Goal: Task Accomplishment & Management: Use online tool/utility

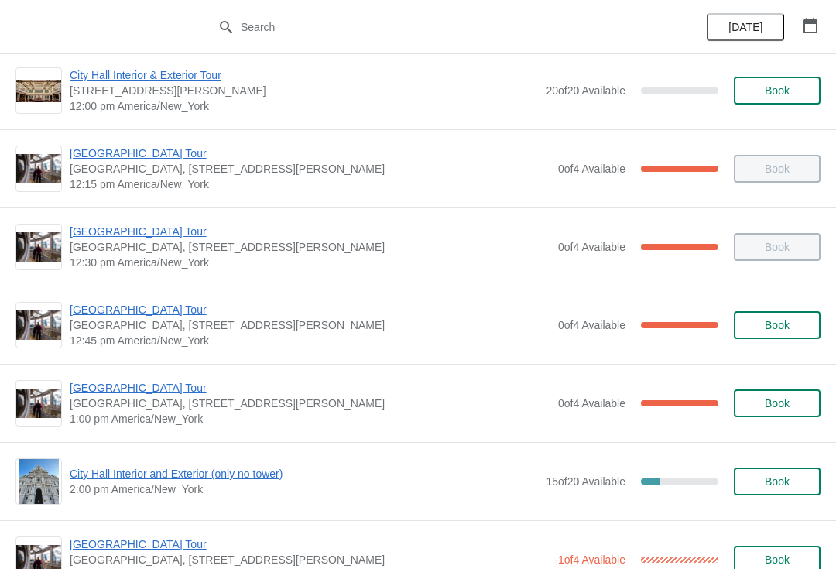
scroll to position [797, 0]
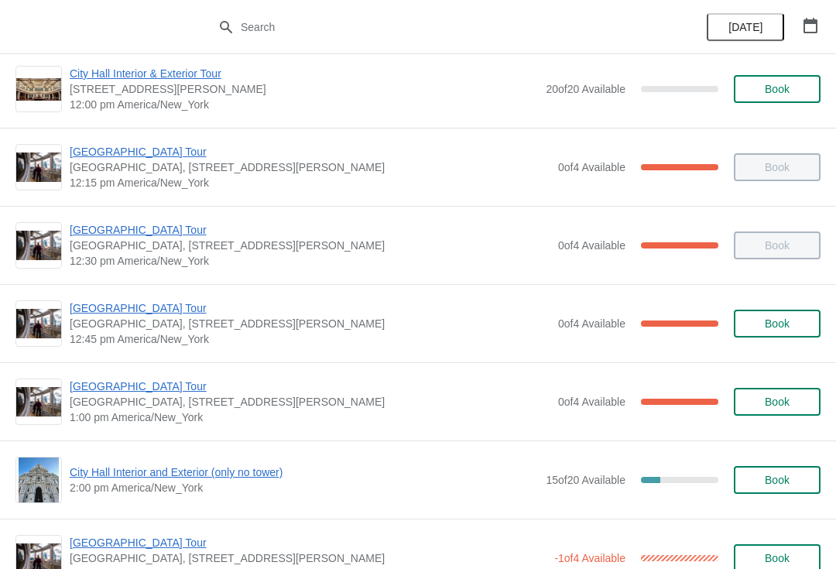
click at [149, 392] on span "[GEOGRAPHIC_DATA] Tour" at bounding box center [310, 386] width 481 height 15
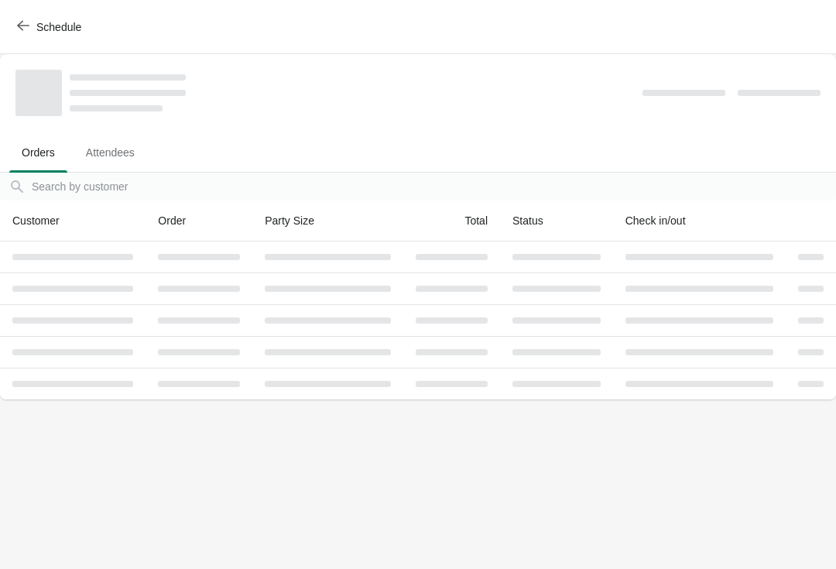
scroll to position [0, 0]
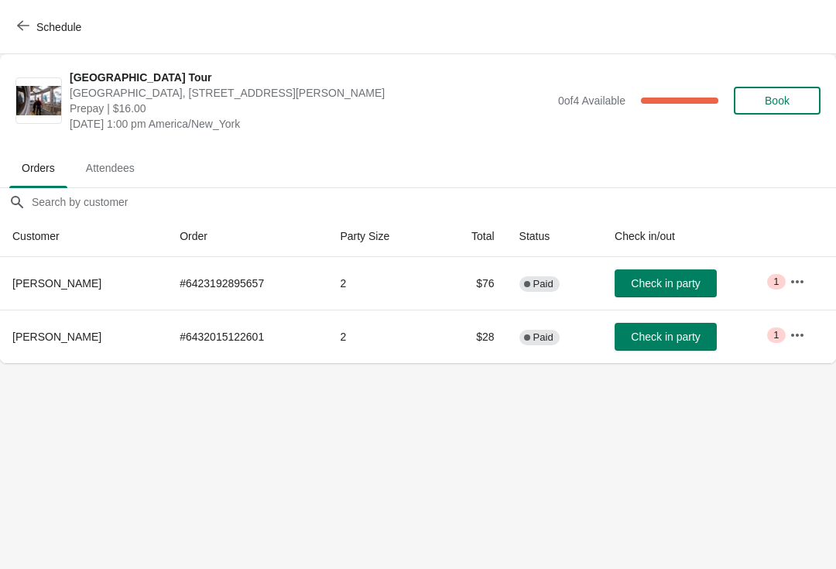
click at [694, 269] on button "Check in party" at bounding box center [666, 283] width 102 height 28
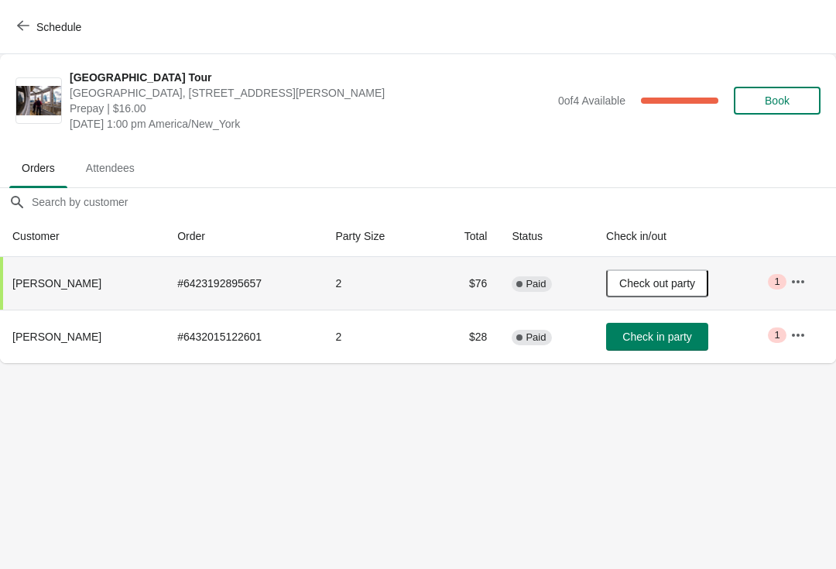
click at [40, 18] on button "Schedule" at bounding box center [51, 27] width 86 height 28
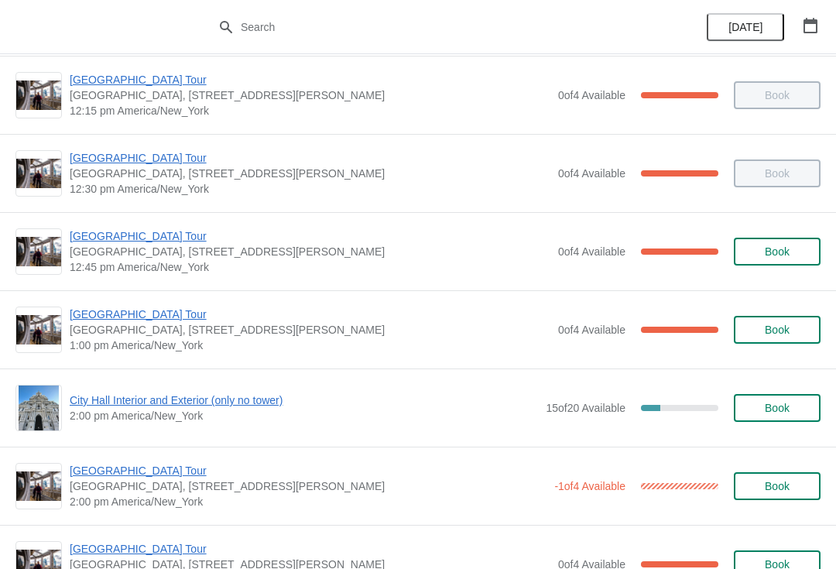
scroll to position [870, 0]
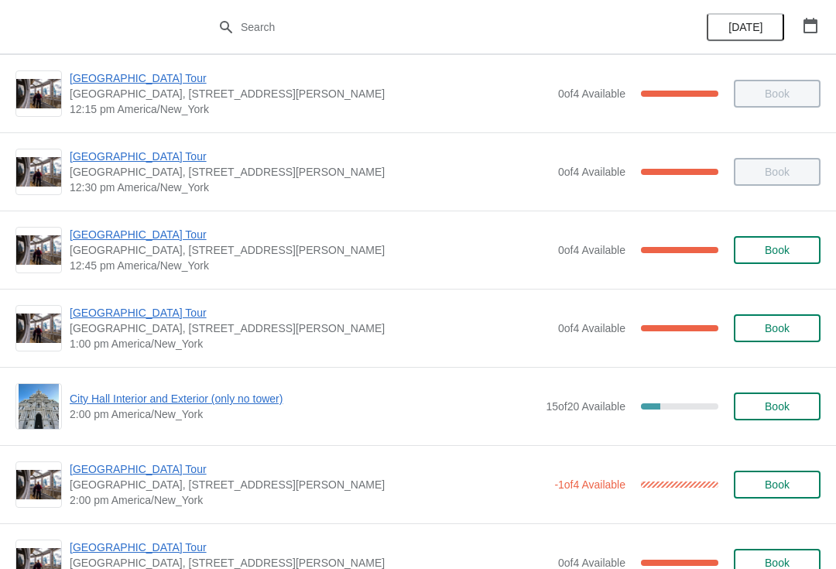
click at [211, 399] on span "City Hall Interior and Exterior (only no tower)" at bounding box center [304, 398] width 468 height 15
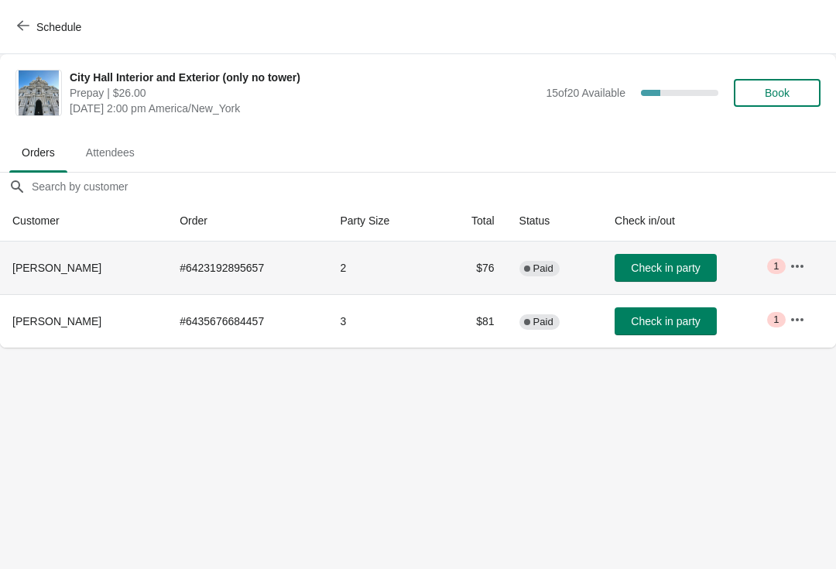
click at [682, 245] on td "Check in party" at bounding box center [689, 268] width 175 height 53
click at [667, 263] on span "Check in party" at bounding box center [665, 268] width 69 height 12
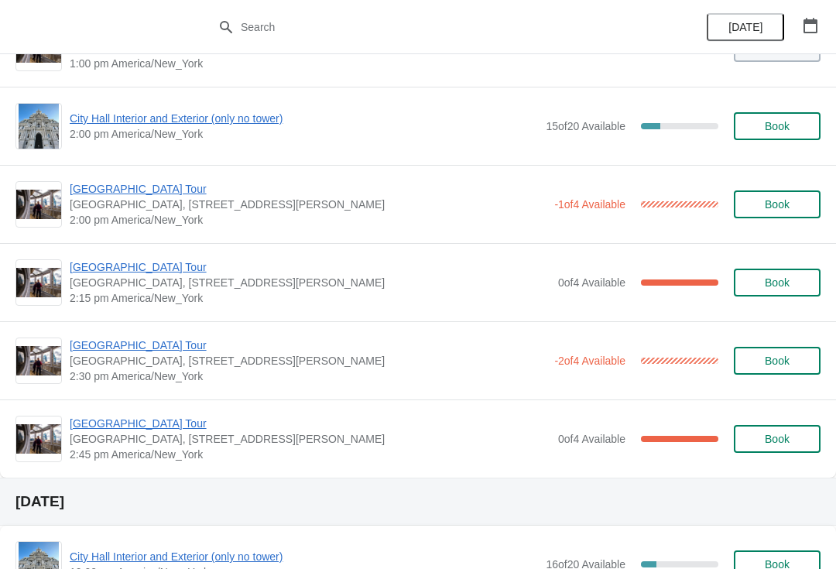
scroll to position [1153, 0]
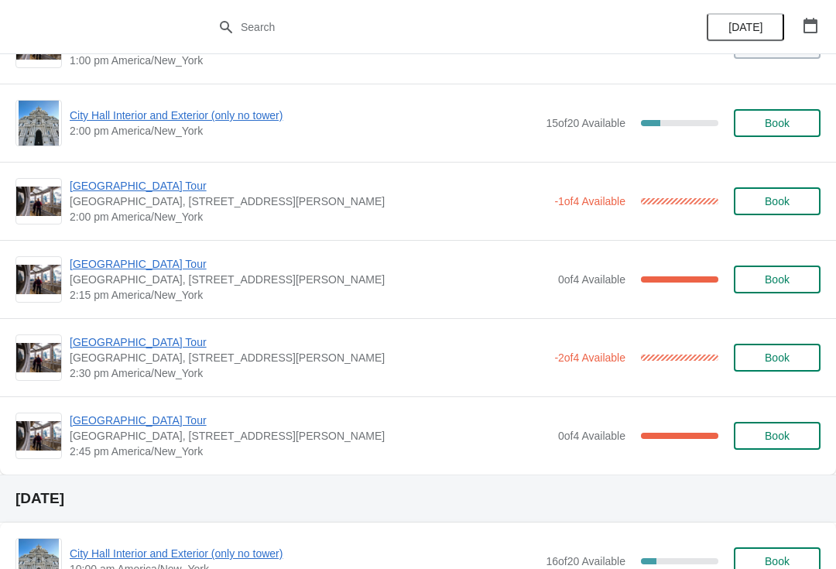
click at [158, 192] on span "[GEOGRAPHIC_DATA] Tour" at bounding box center [308, 185] width 477 height 15
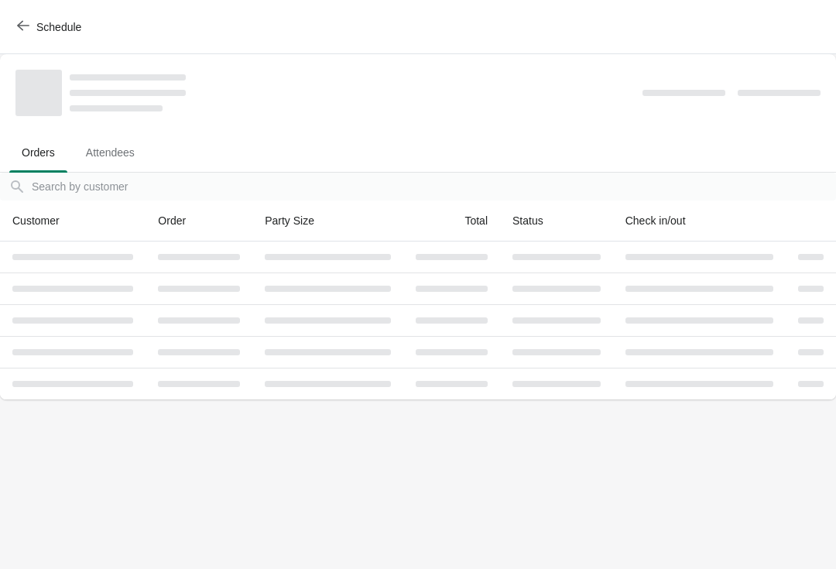
scroll to position [0, 0]
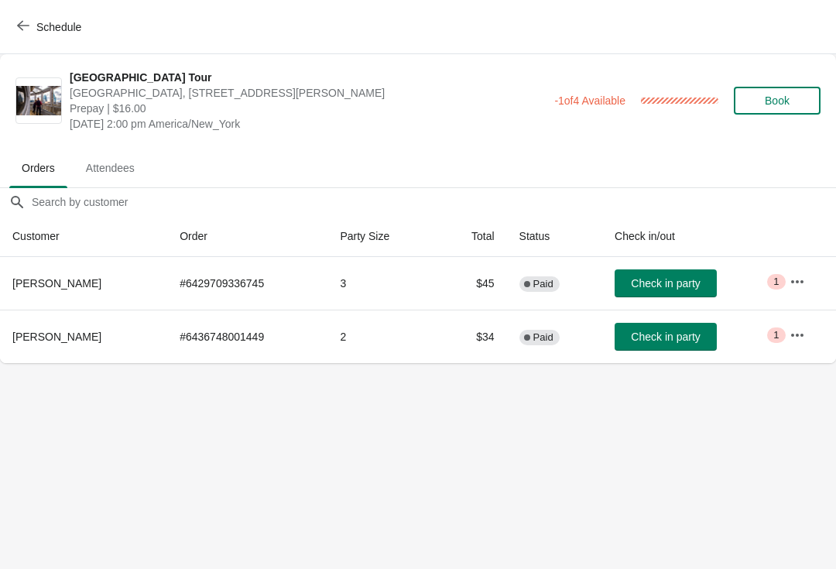
click at [684, 279] on span "Check in party" at bounding box center [665, 283] width 69 height 12
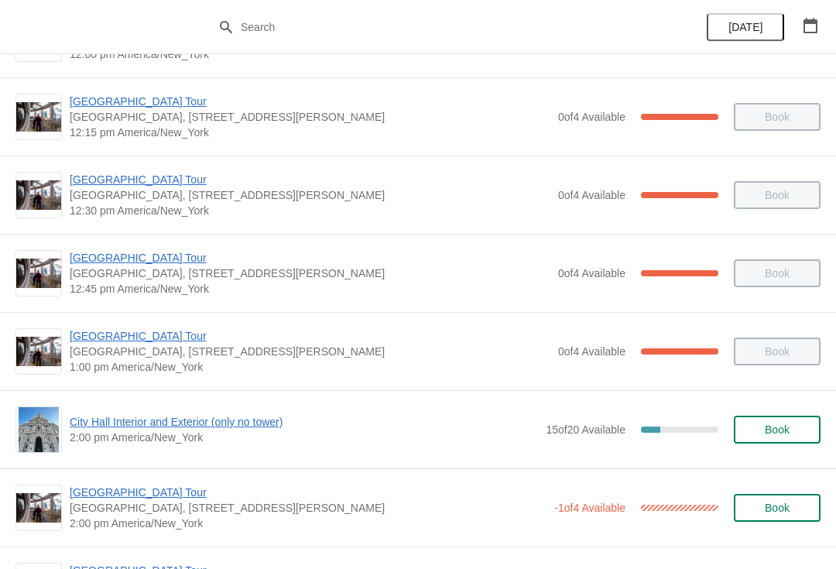
scroll to position [836, 0]
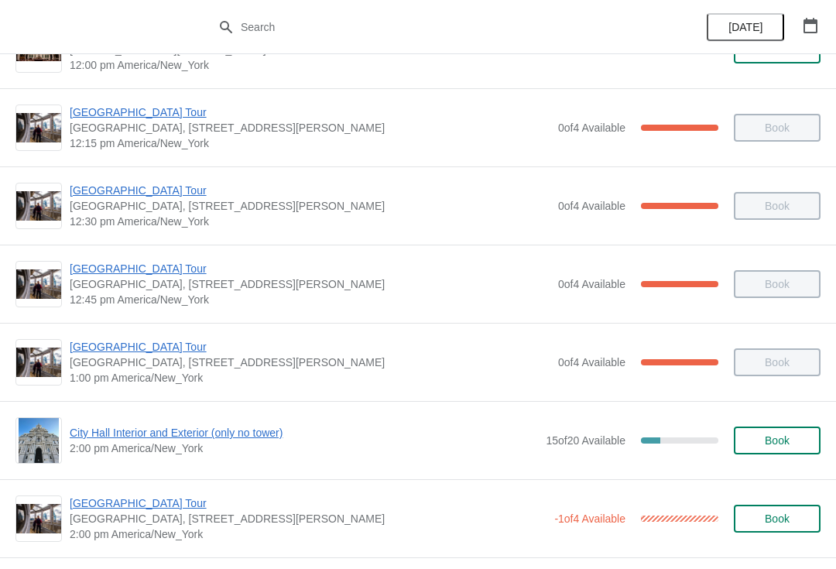
click at [141, 343] on span "[GEOGRAPHIC_DATA] Tour" at bounding box center [310, 346] width 481 height 15
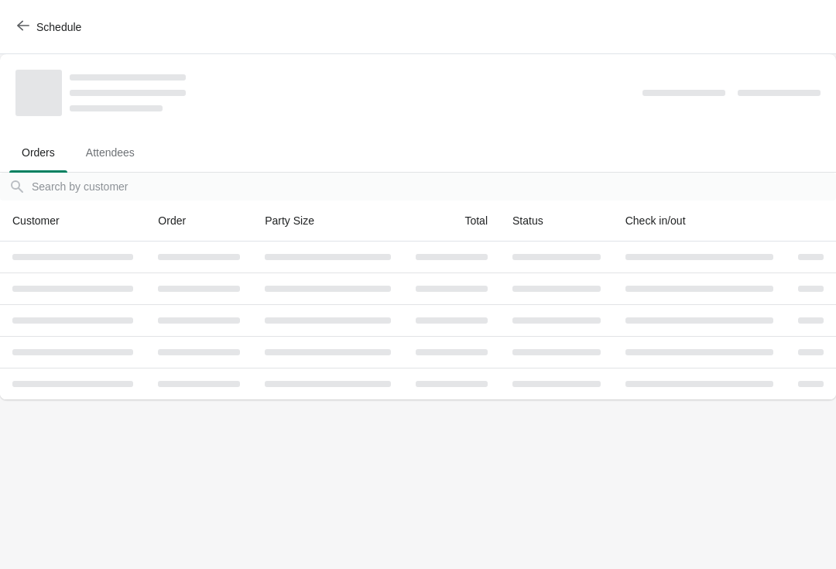
scroll to position [0, 0]
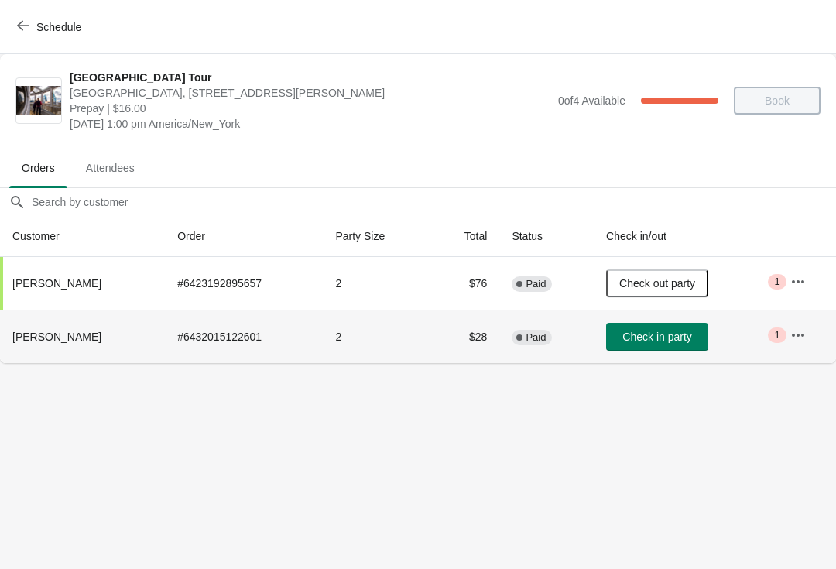
click at [687, 328] on button "Check in party" at bounding box center [657, 337] width 102 height 28
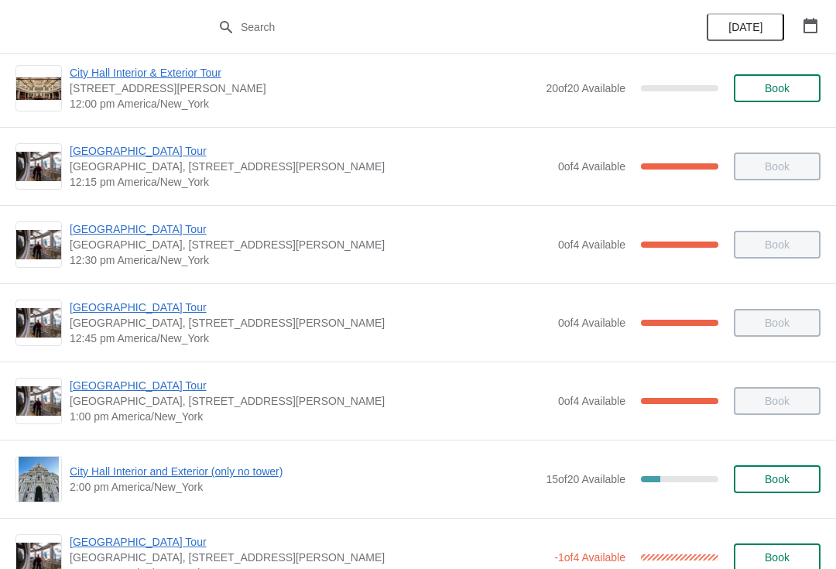
scroll to position [799, 0]
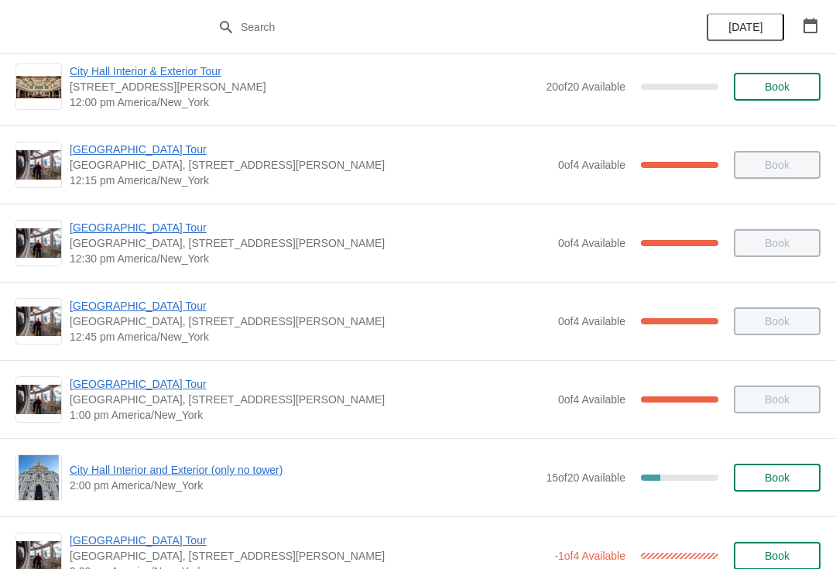
click at [268, 464] on span "City Hall Interior and Exterior (only no tower)" at bounding box center [304, 469] width 468 height 15
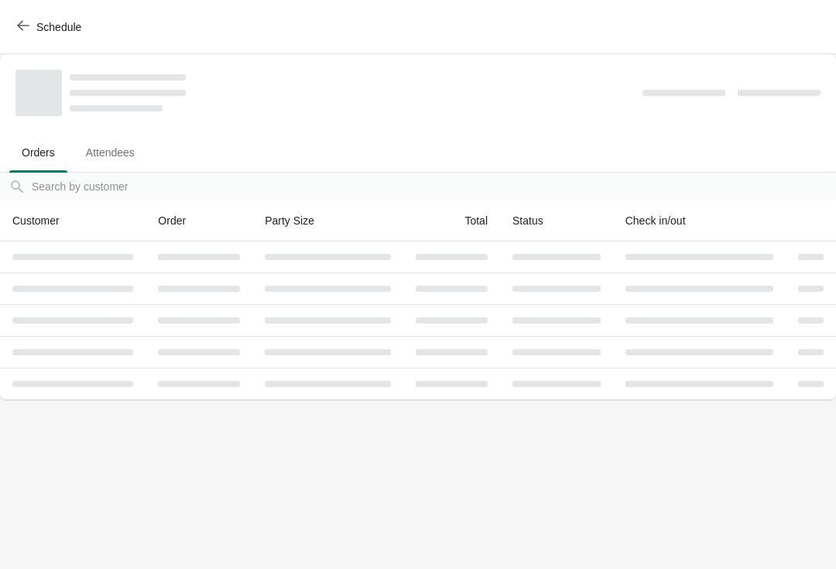
scroll to position [0, 0]
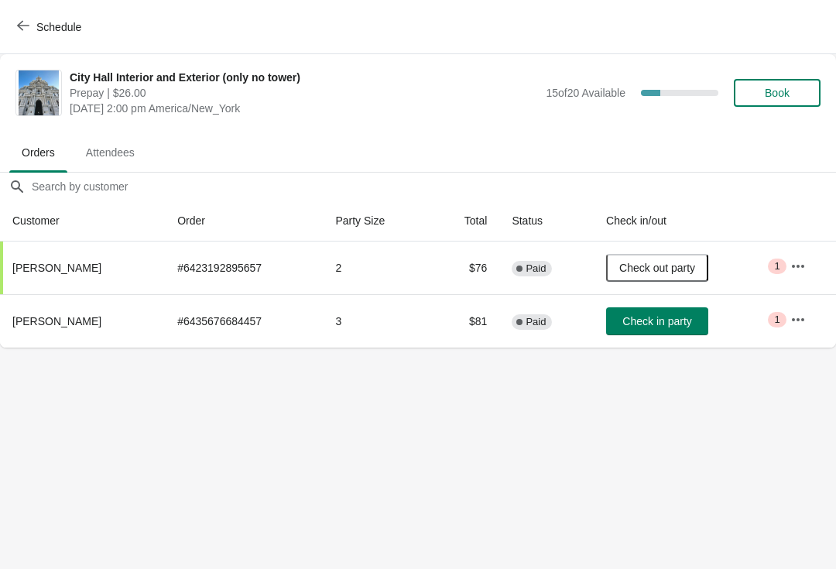
click at [670, 322] on span "Check in party" at bounding box center [656, 321] width 69 height 12
